Goal: Transaction & Acquisition: Purchase product/service

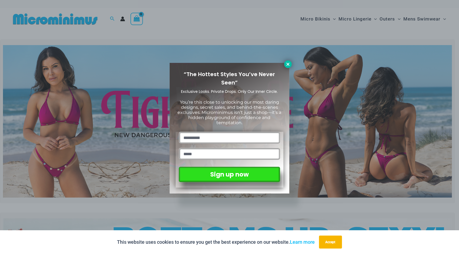
click at [288, 65] on icon at bounding box center [287, 64] width 5 height 5
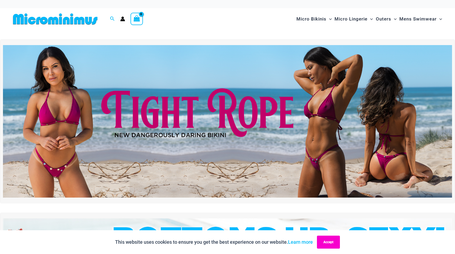
click at [327, 242] on button "Accept" at bounding box center [328, 242] width 23 height 13
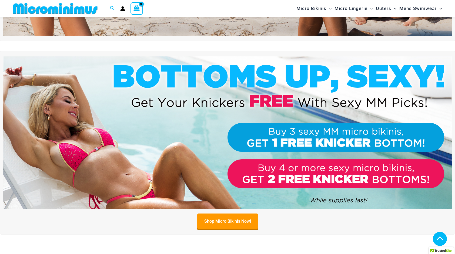
scroll to position [146, 0]
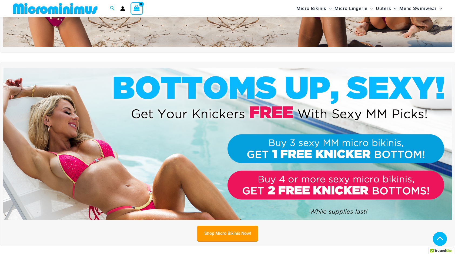
click at [238, 236] on link "Shop Micro Bikinis Now!" at bounding box center [227, 233] width 61 height 15
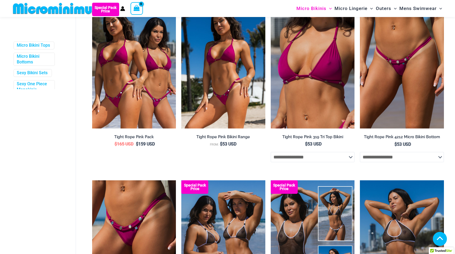
scroll to position [174, 0]
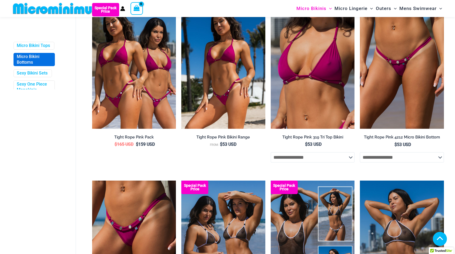
click at [36, 65] on link "Micro Bikini Bottoms" at bounding box center [34, 59] width 34 height 11
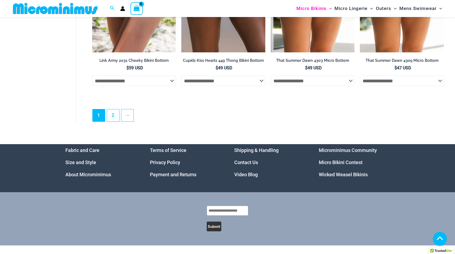
scroll to position [1545, 0]
